Goal: Information Seeking & Learning: Learn about a topic

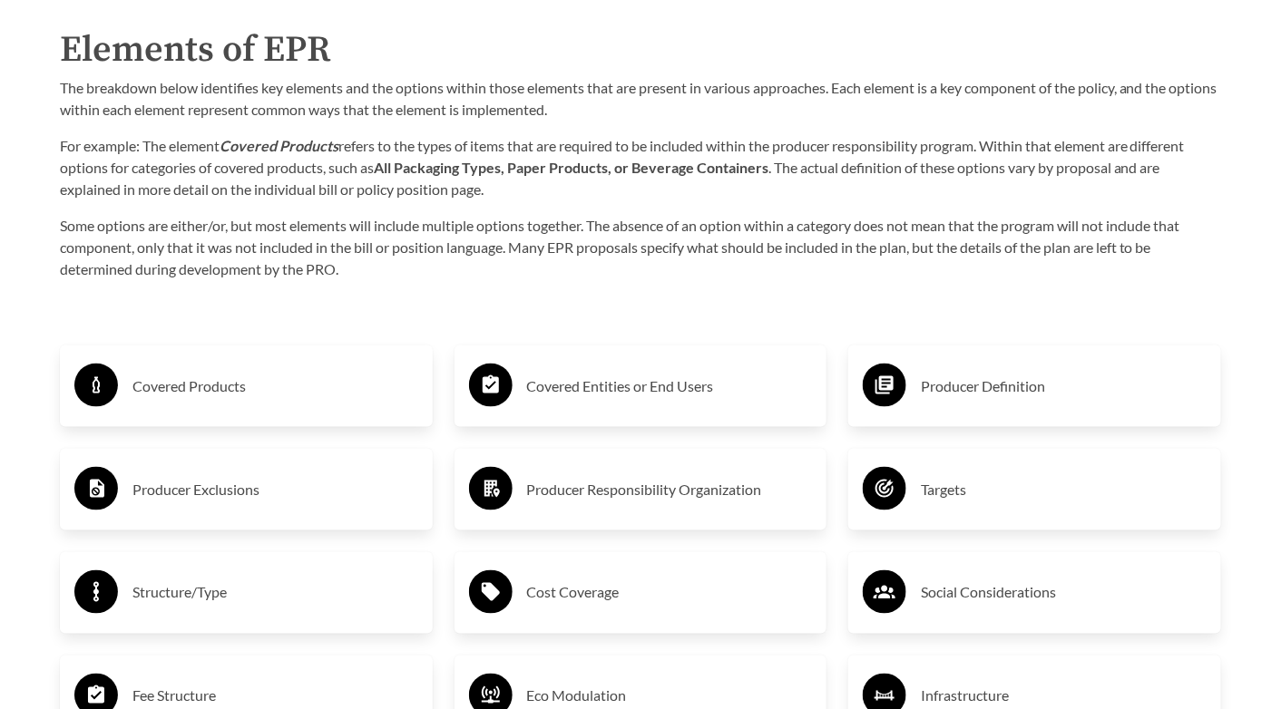
scroll to position [2839, 0]
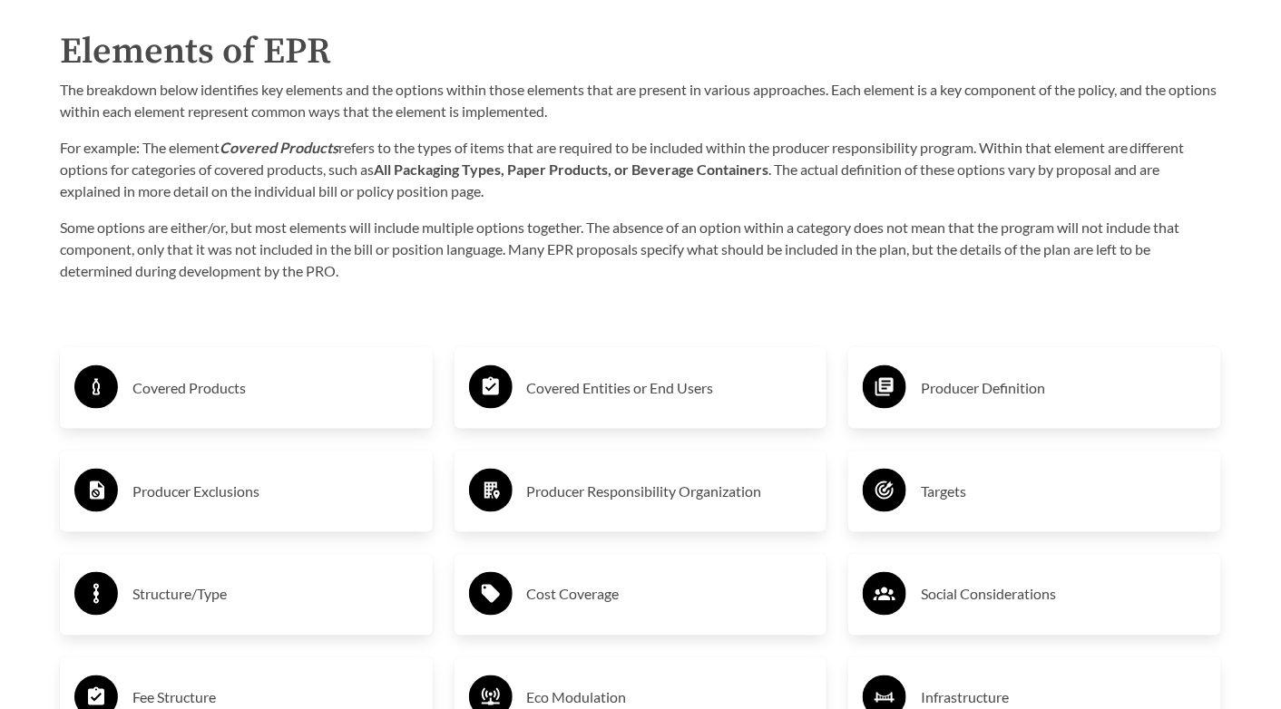
click at [226, 387] on h3 "Covered Products" at bounding box center [275, 388] width 286 height 29
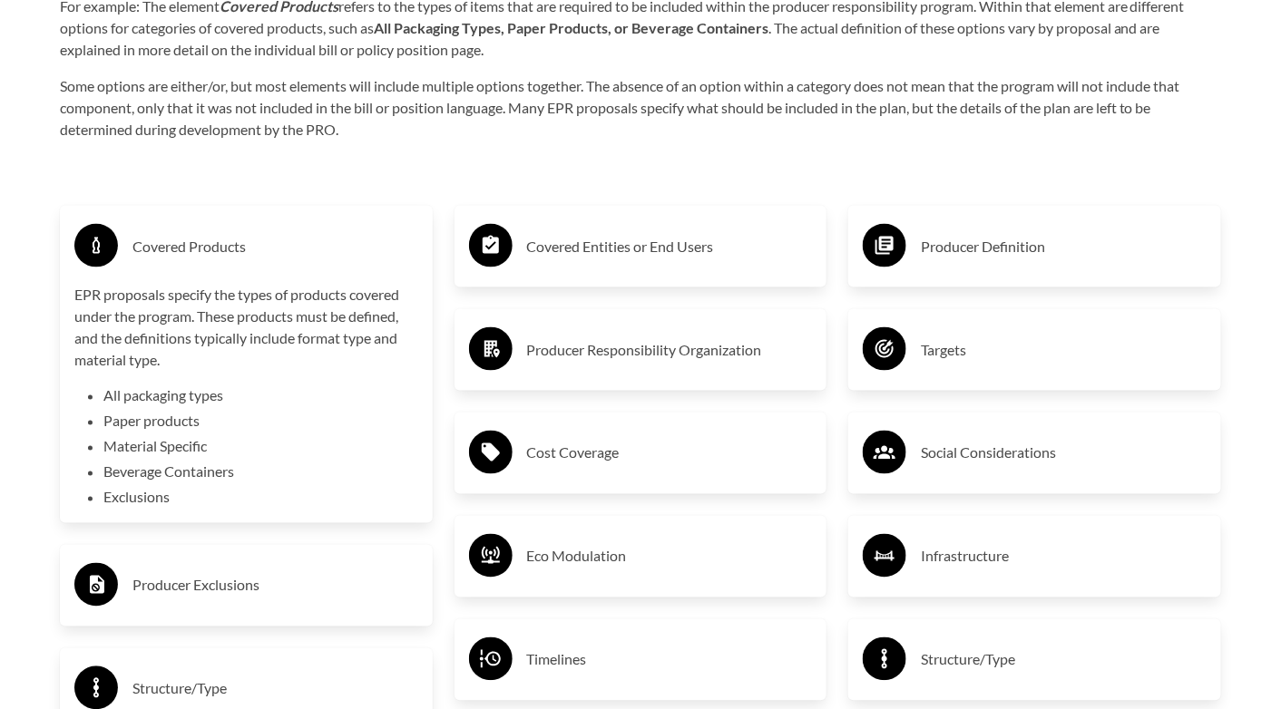
scroll to position [2980, 0]
click at [223, 250] on h3 "Covered Products" at bounding box center [275, 246] width 286 height 29
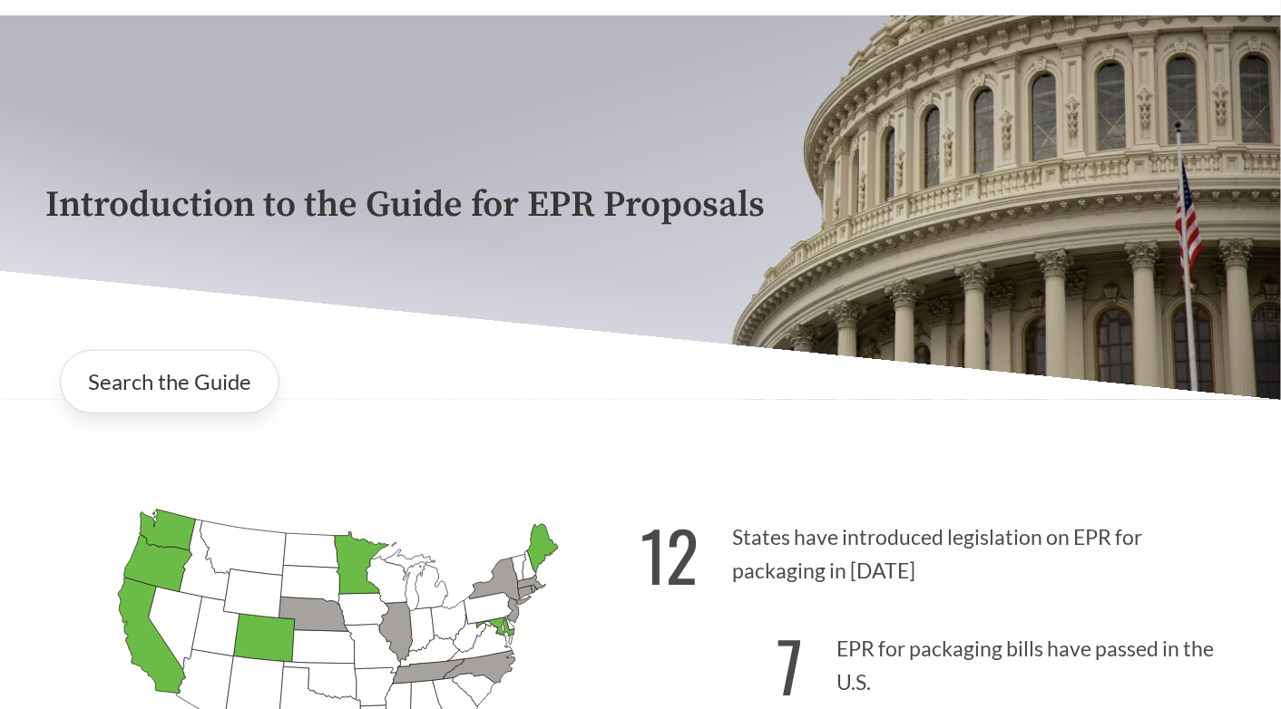
scroll to position [0, 0]
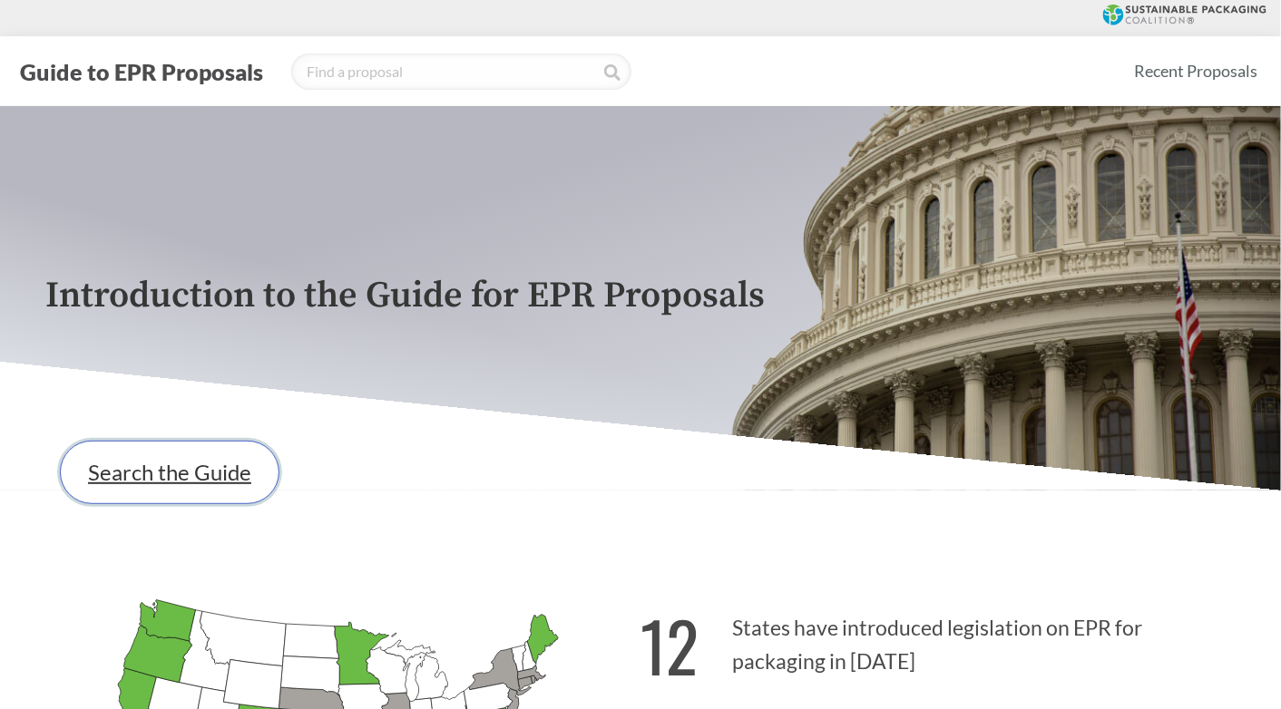
click at [139, 476] on link "Search the Guide" at bounding box center [169, 472] width 219 height 63
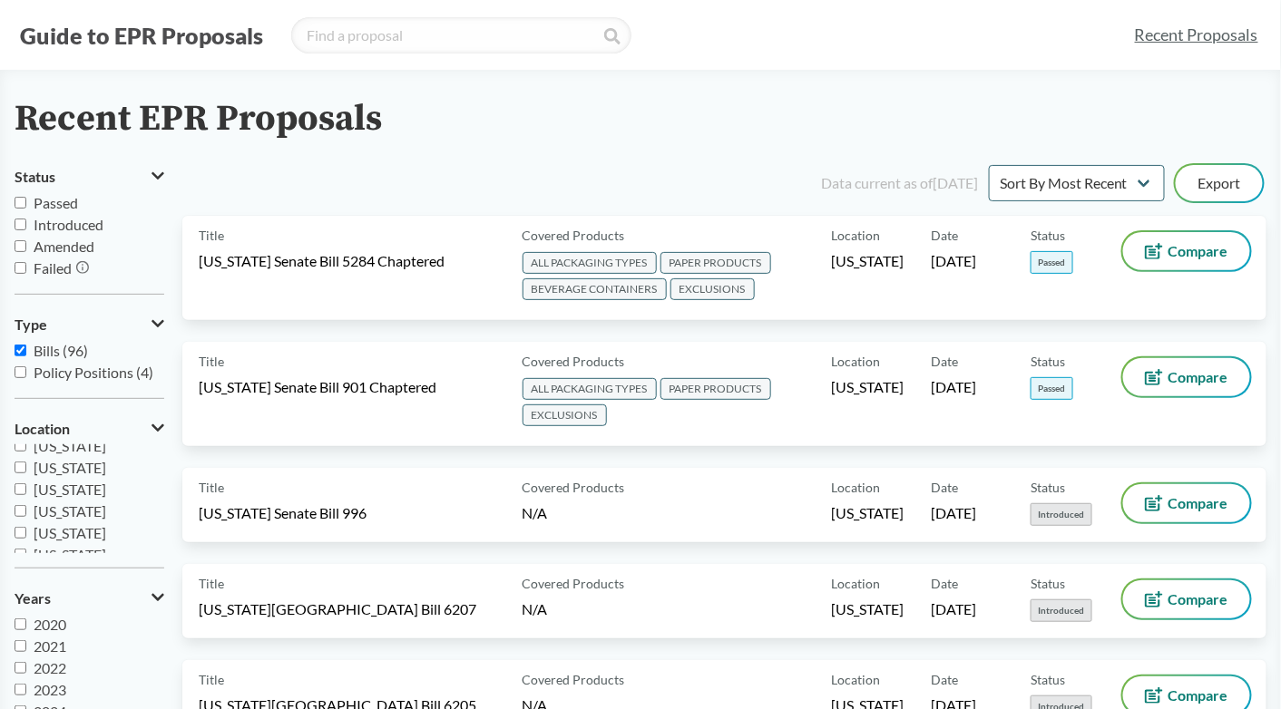
scroll to position [368, 0]
click at [21, 474] on input "[US_STATE]" at bounding box center [21, 479] width 12 height 12
checkbox input "true"
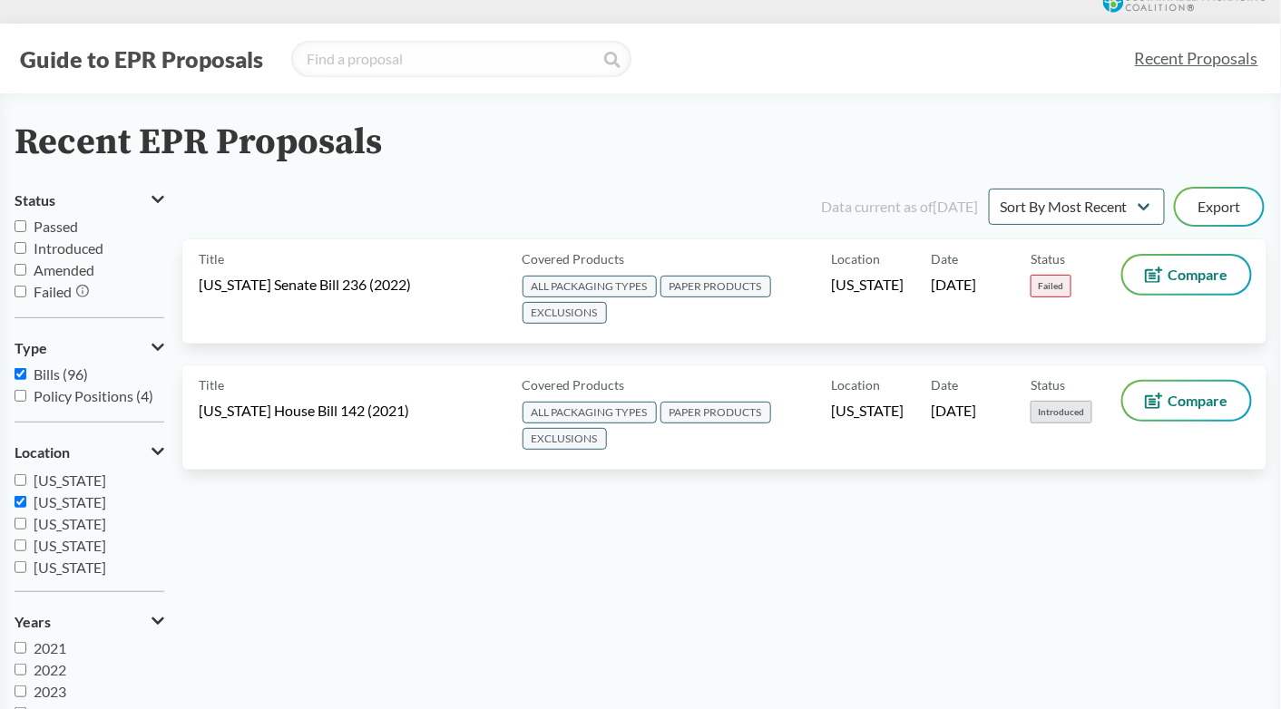
scroll to position [0, 0]
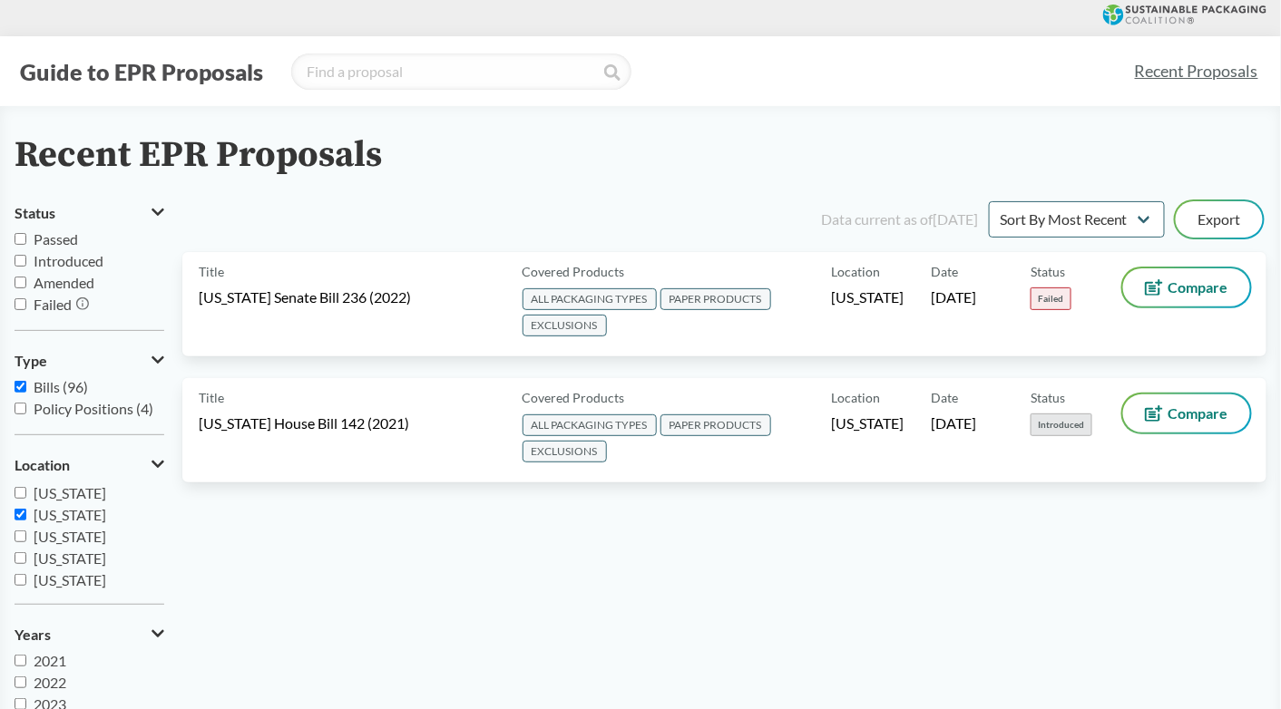
click at [19, 237] on input "Passed" at bounding box center [21, 239] width 12 height 12
checkbox input "true"
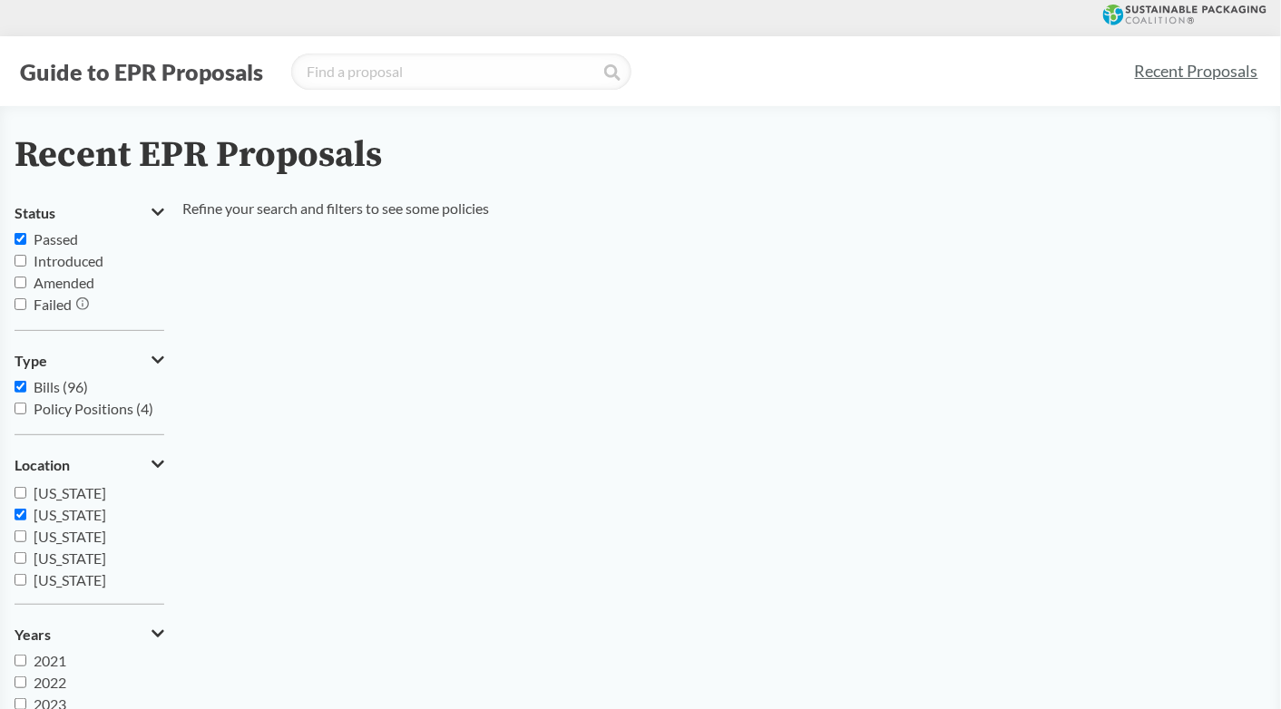
click at [18, 258] on input "Introduced" at bounding box center [21, 261] width 12 height 12
checkbox input "true"
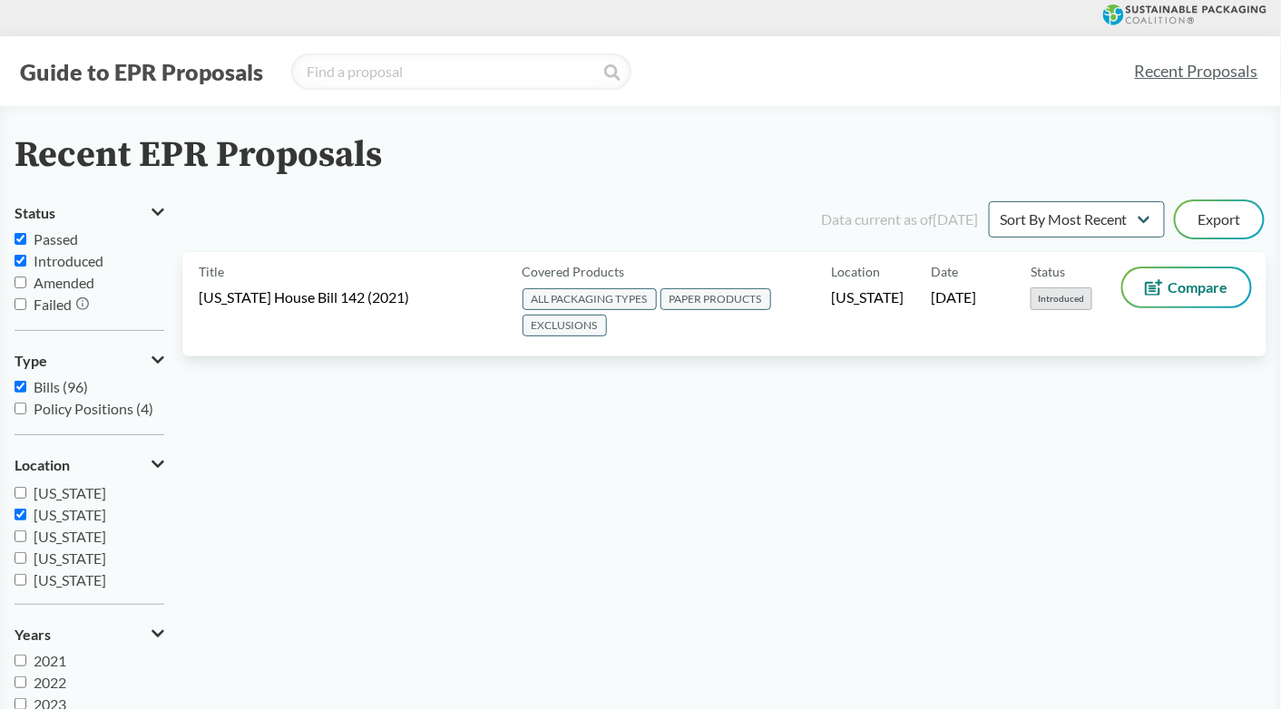
click at [22, 238] on input "Passed" at bounding box center [21, 239] width 12 height 12
checkbox input "false"
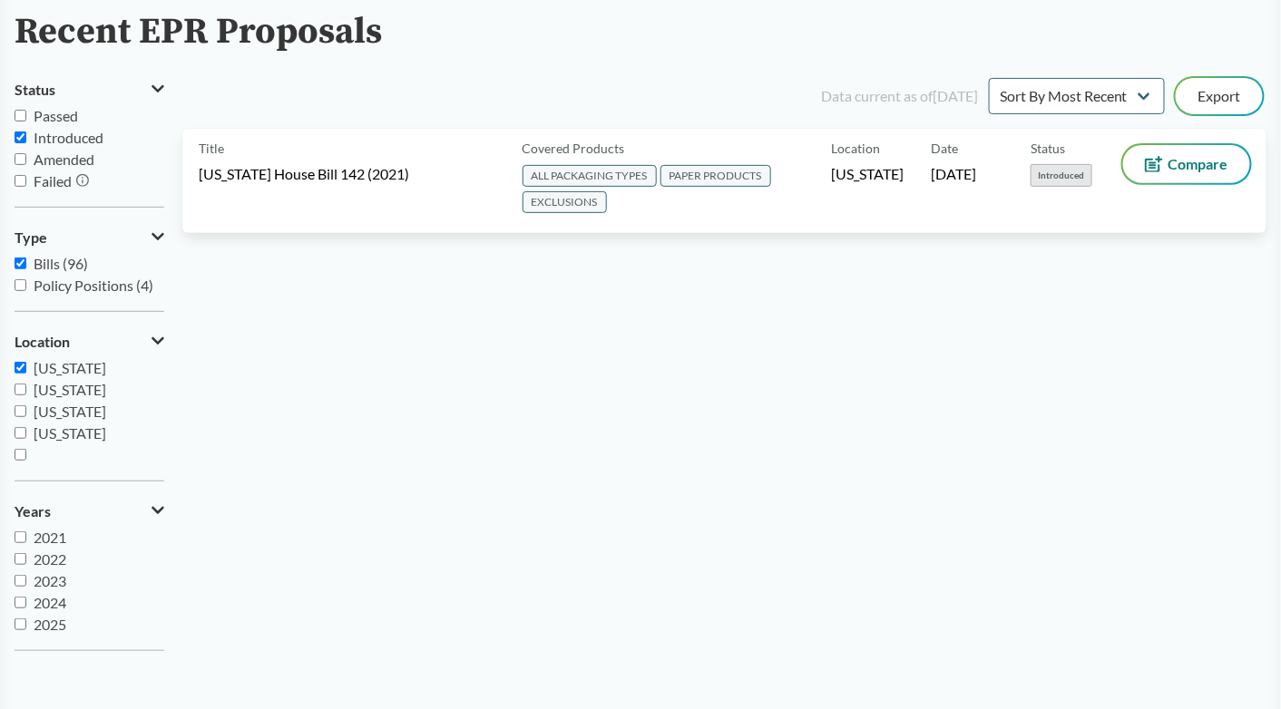
scroll to position [124, 0]
click at [19, 601] on input "2024" at bounding box center [21, 602] width 12 height 12
checkbox input "true"
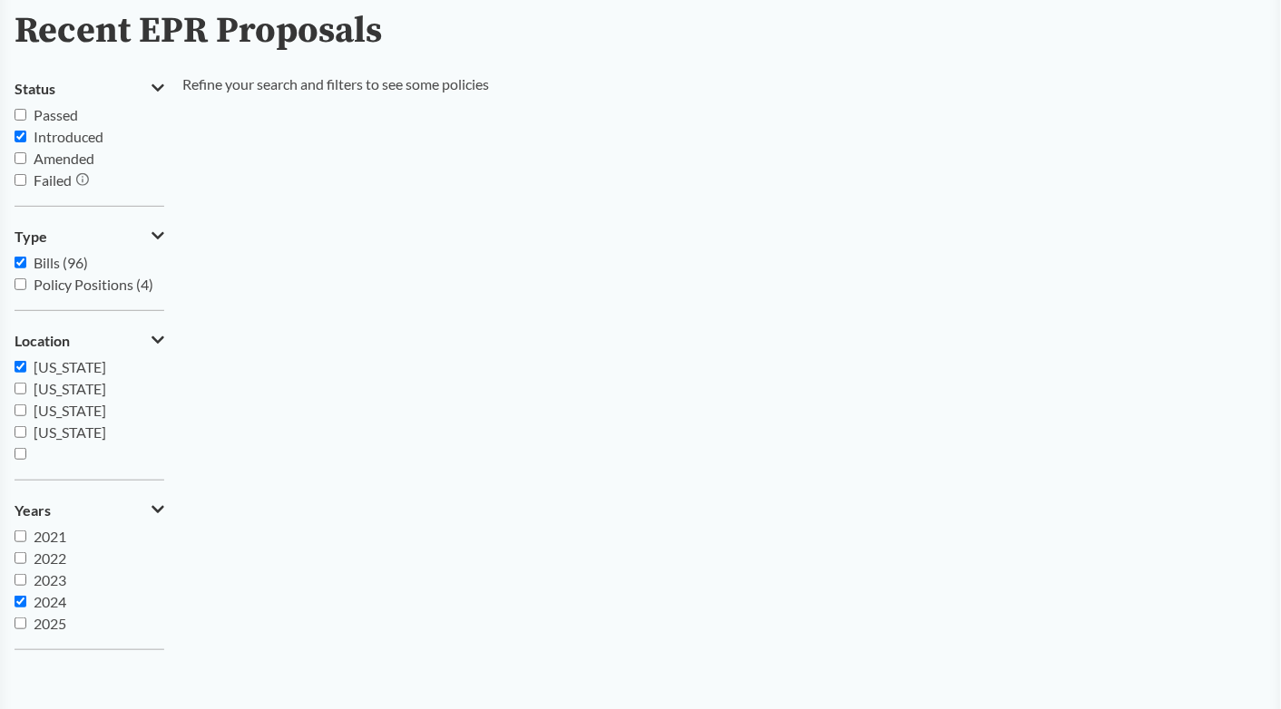
click at [20, 623] on input "2025" at bounding box center [21, 624] width 12 height 12
checkbox input "true"
click at [17, 602] on input "2024" at bounding box center [21, 602] width 12 height 12
checkbox input "false"
click at [19, 619] on input "2025" at bounding box center [21, 624] width 12 height 12
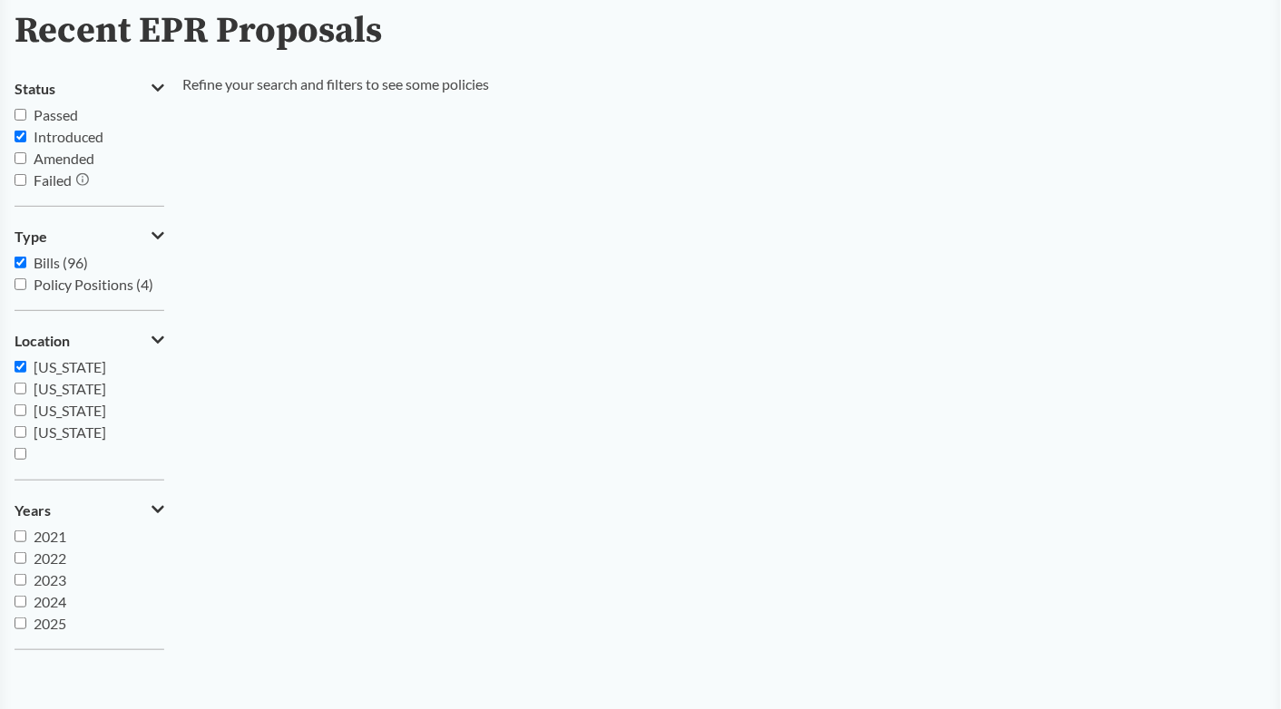
checkbox input "false"
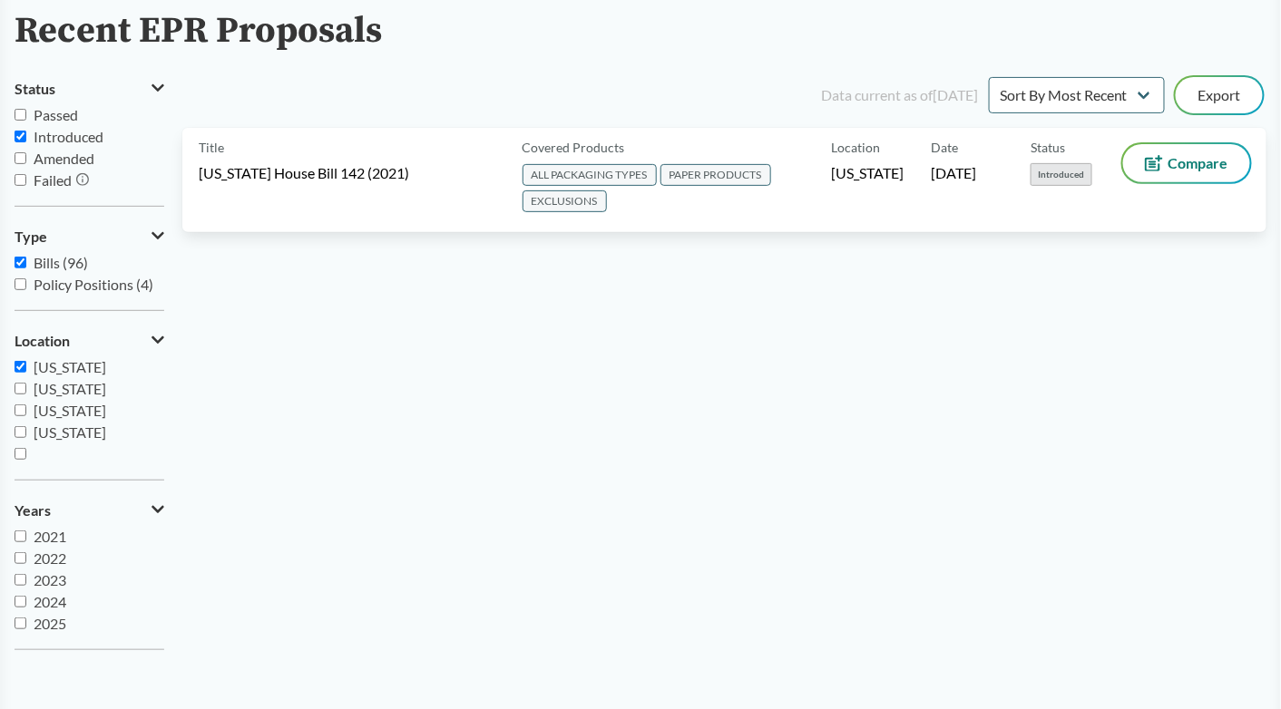
scroll to position [0, 0]
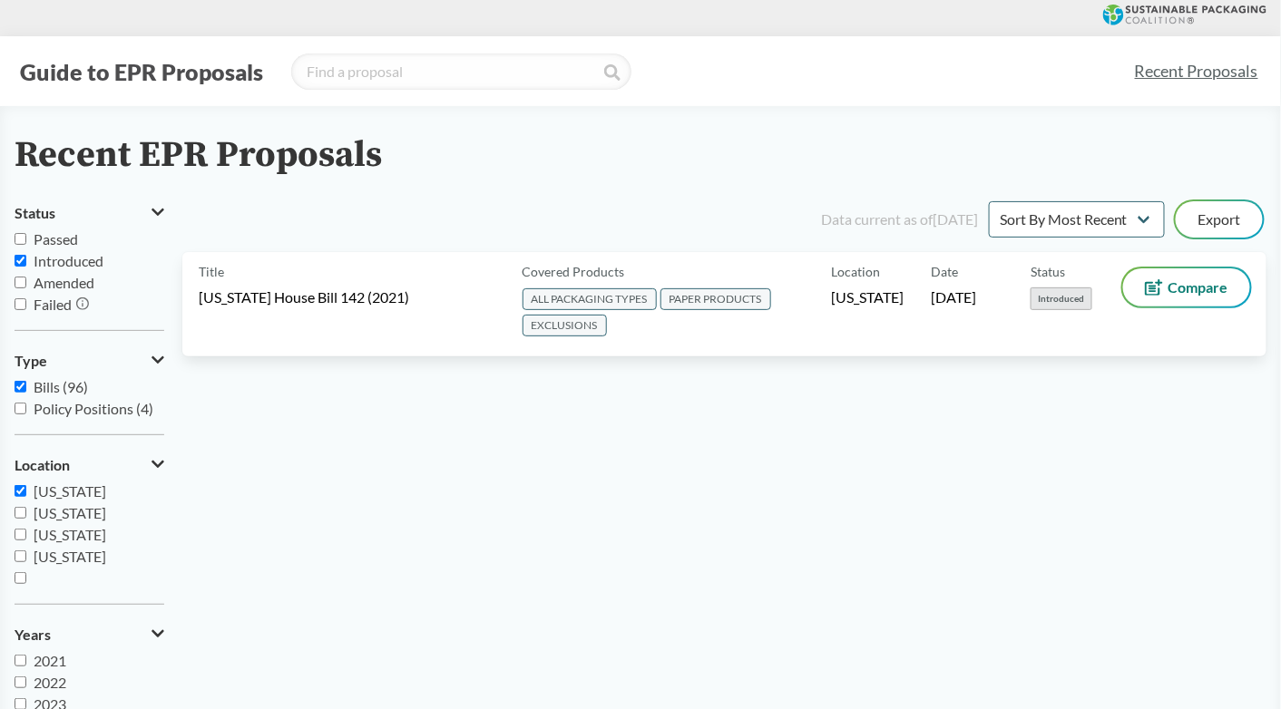
click at [1204, 70] on link "Recent Proposals" at bounding box center [1196, 71] width 140 height 41
click at [1184, 70] on link "Recent Proposals" at bounding box center [1196, 71] width 140 height 41
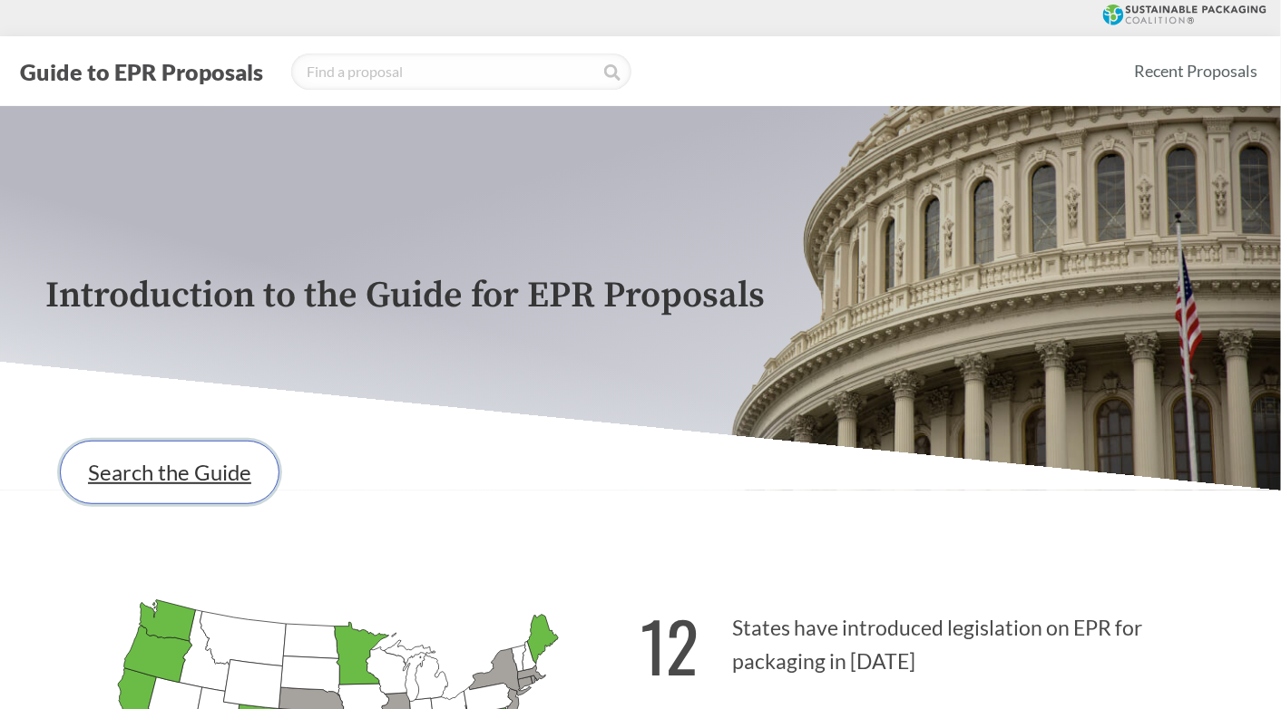
click at [194, 475] on link "Search the Guide" at bounding box center [169, 472] width 219 height 63
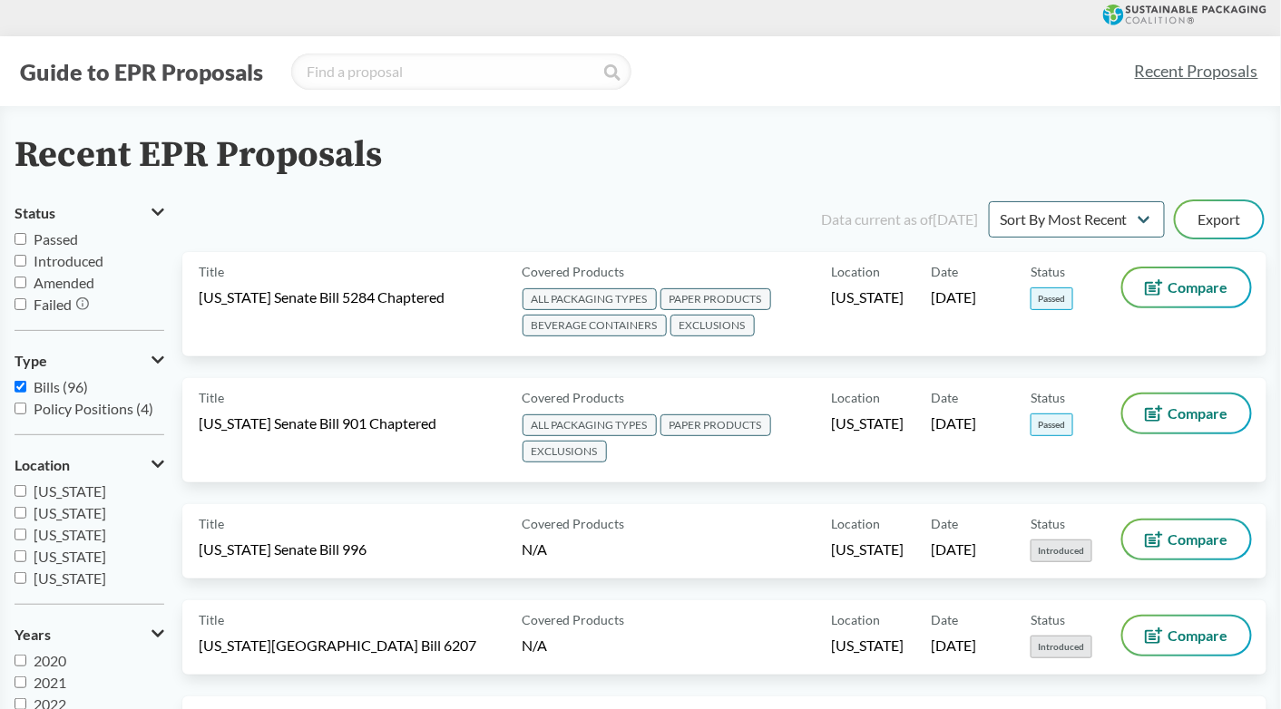
click at [20, 254] on label "Introduced" at bounding box center [90, 261] width 150 height 22
click at [20, 255] on input "Introduced" at bounding box center [21, 261] width 12 height 12
checkbox input "true"
click at [19, 260] on input "Introduced" at bounding box center [21, 261] width 12 height 12
checkbox input "true"
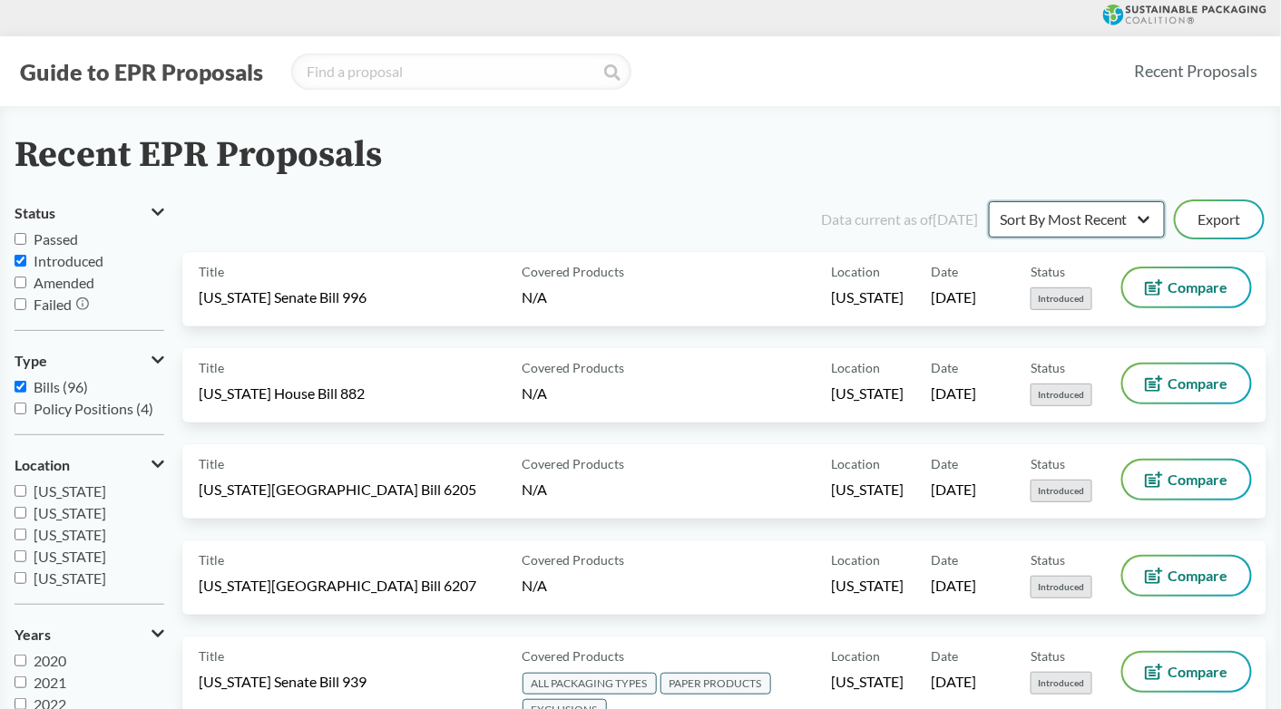
click at [1142, 219] on select "Sort By Most Recent Sort By Status" at bounding box center [1077, 219] width 176 height 36
